Goal: Information Seeking & Learning: Learn about a topic

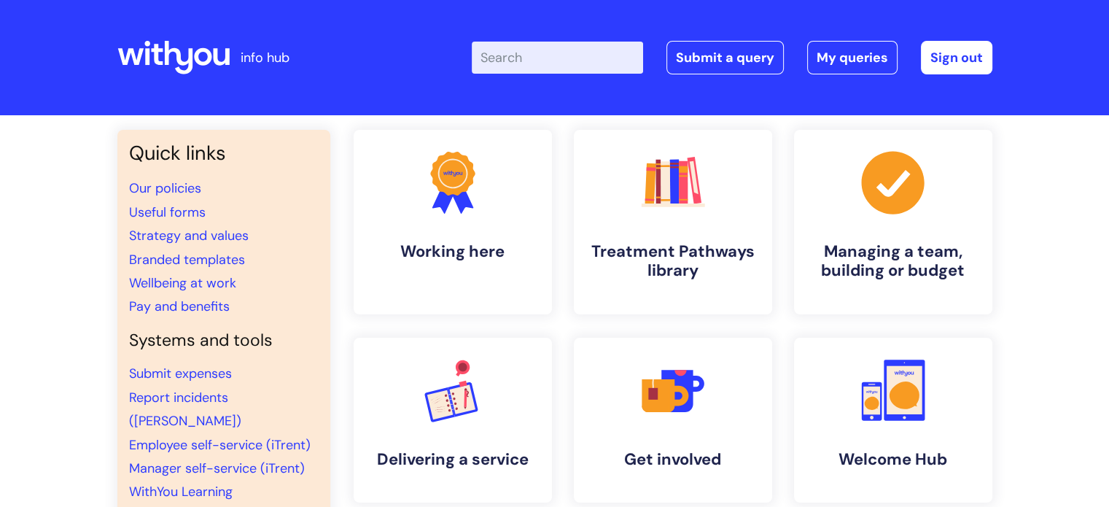
click at [531, 43] on input "Enter your search term here..." at bounding box center [557, 58] width 171 height 32
type input "TOIL"
click button "Search" at bounding box center [0, 0] width 0 height 0
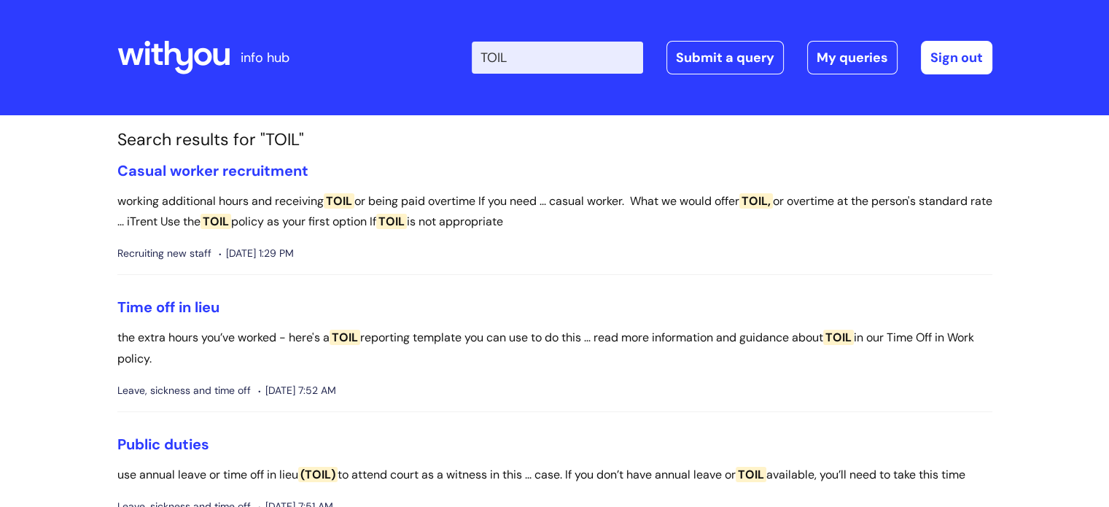
scroll to position [9, 0]
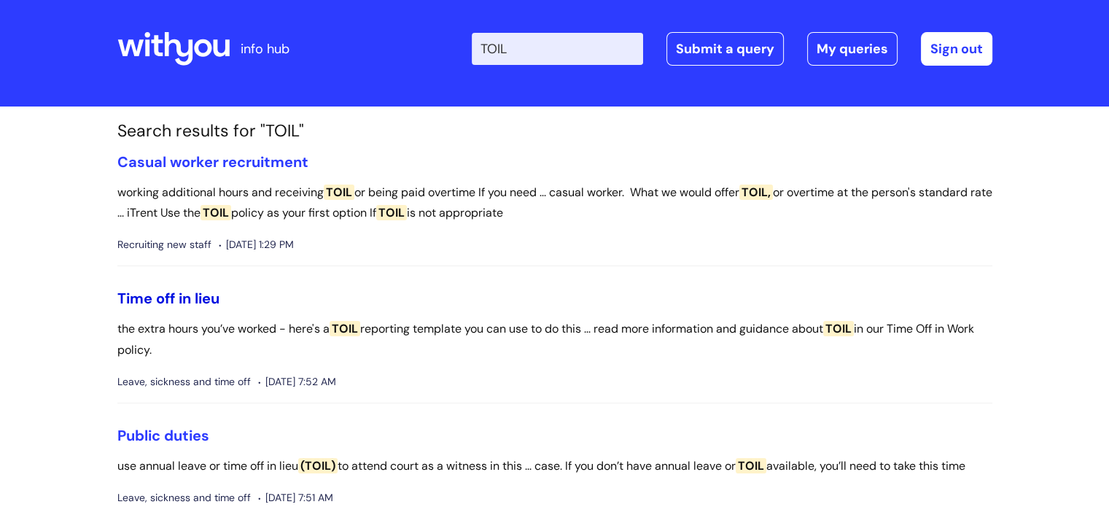
click at [195, 295] on link "Time off in lieu" at bounding box center [168, 298] width 102 height 19
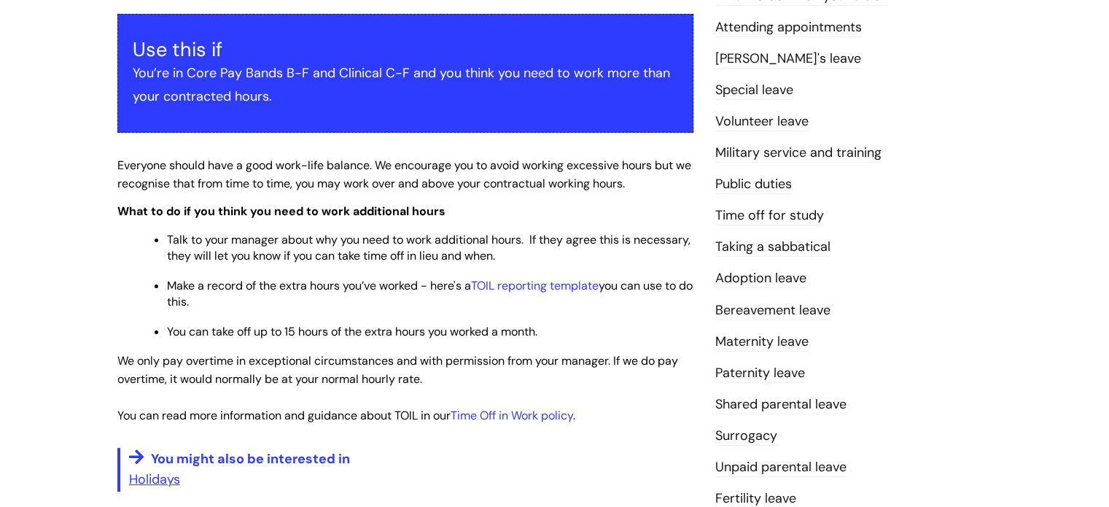
scroll to position [298, 0]
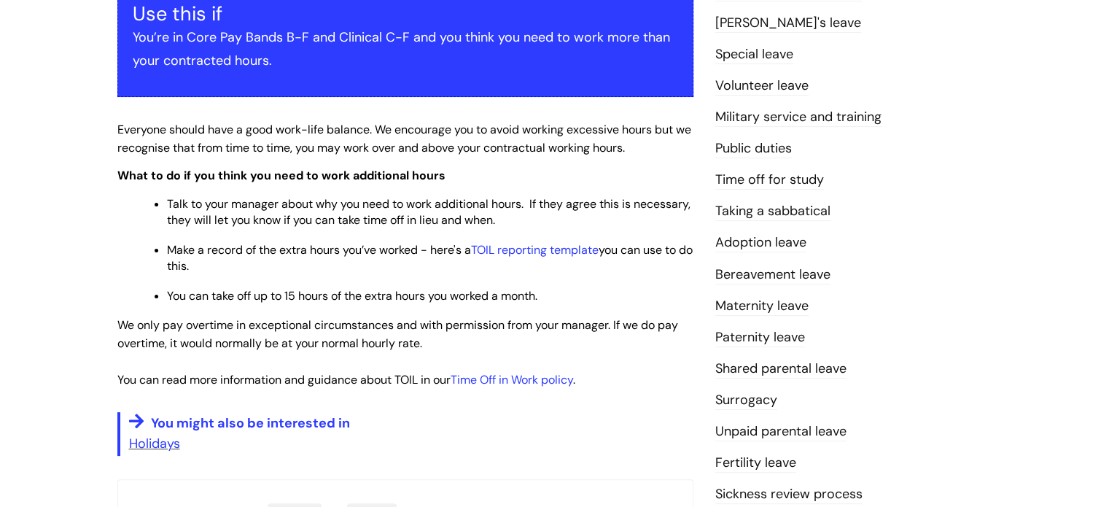
click at [360, 250] on span "Make a record of the extra hours you’ve worked - here's a TOIL reporting templa…" at bounding box center [430, 257] width 526 height 31
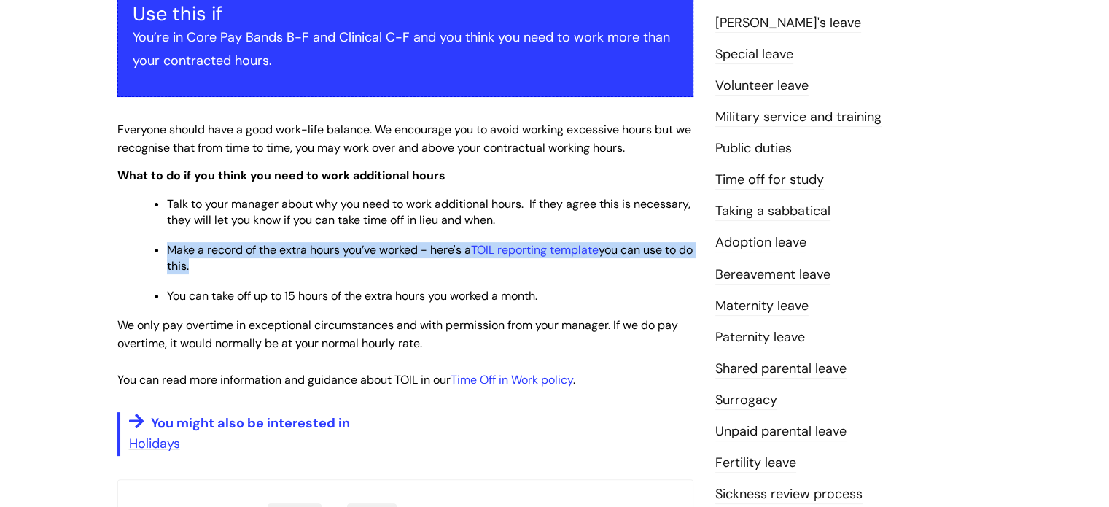
click at [360, 250] on span "Make a record of the extra hours you’ve worked - here's a TOIL reporting templa…" at bounding box center [430, 257] width 526 height 31
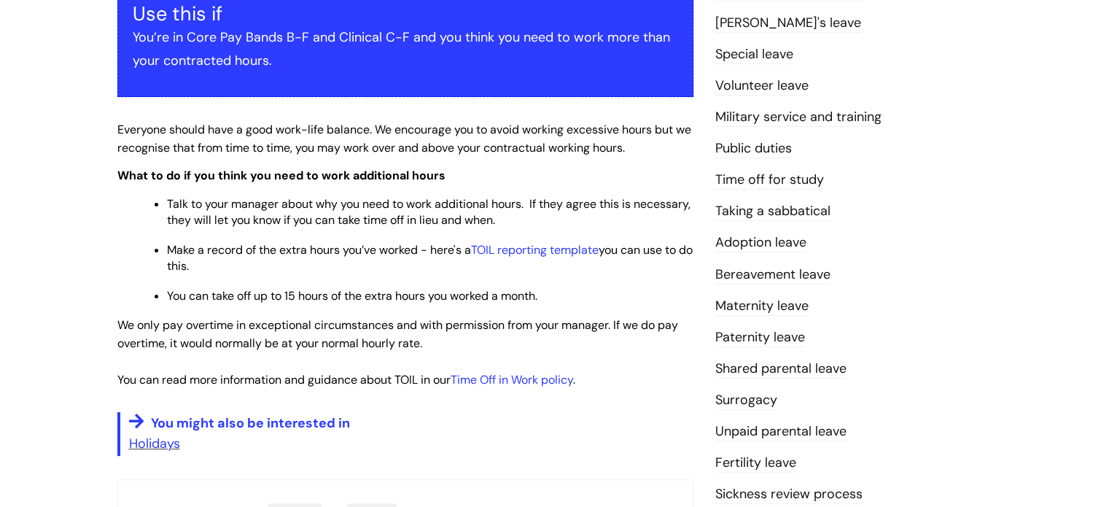
click at [315, 295] on span "You can take off up to 15 hours of the extra hours you worked a month." at bounding box center [352, 295] width 371 height 15
click at [316, 41] on p "You’re in Core Pay Bands B-F and Clinical C-F and you think you need to work mo…" at bounding box center [406, 49] width 546 height 47
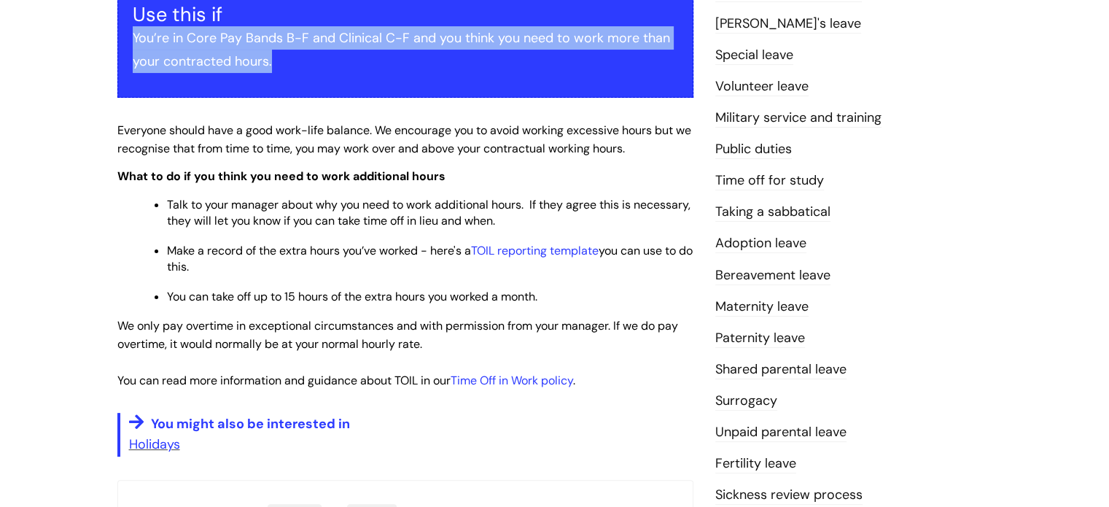
click at [316, 41] on p "You’re in Core Pay Bands B-F and Clinical C-F and you think you need to work mo…" at bounding box center [406, 49] width 546 height 47
